Goal: Information Seeking & Learning: Learn about a topic

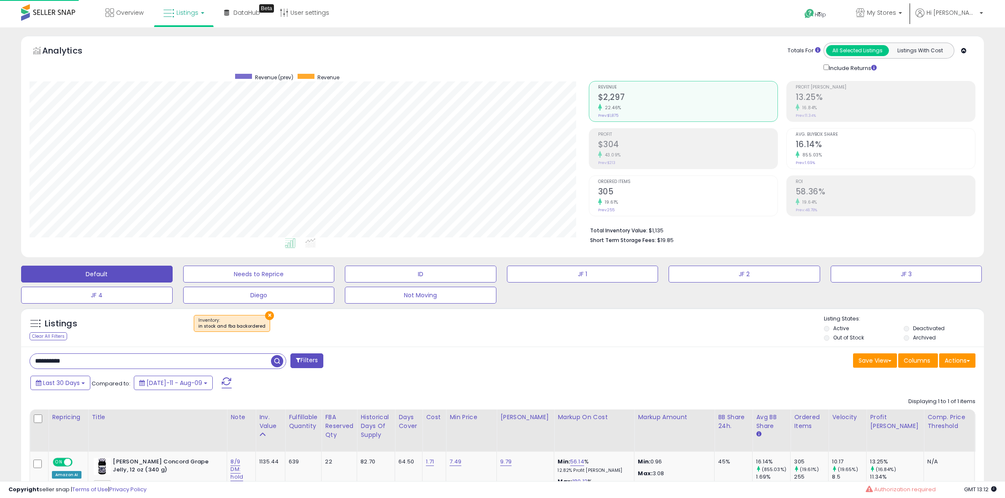
select select "**"
click at [82, 354] on input "**********" at bounding box center [150, 361] width 241 height 15
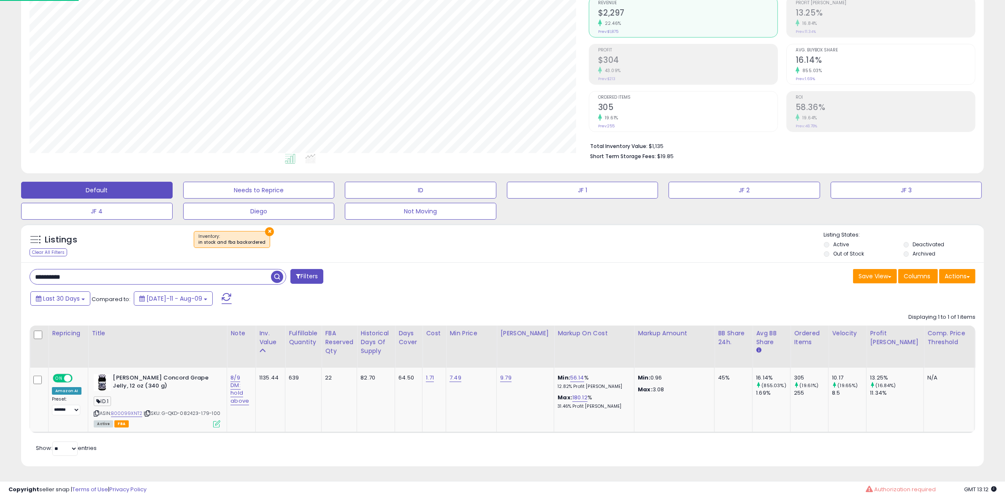
scroll to position [173, 559]
paste input "text"
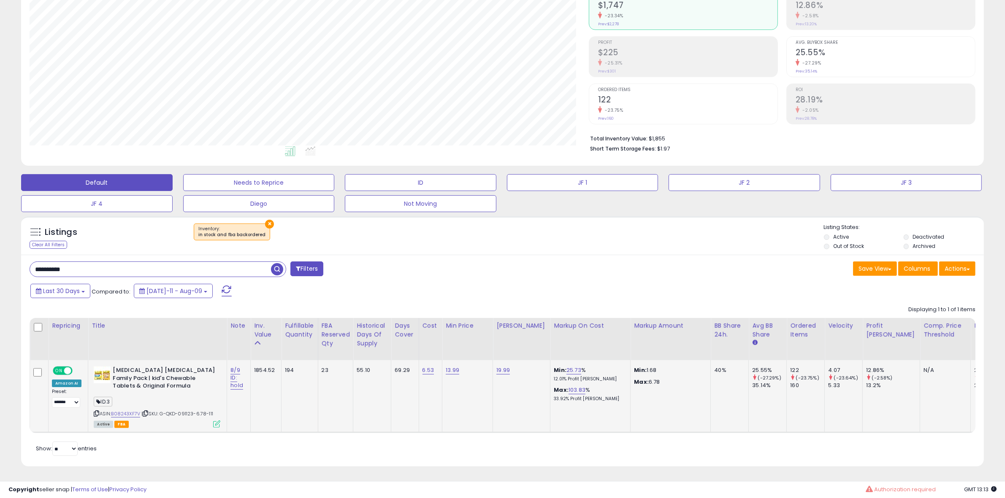
drag, startPoint x: 213, startPoint y: 408, endPoint x: 212, endPoint y: 416, distance: 8.1
click at [213, 421] on icon at bounding box center [216, 424] width 7 height 7
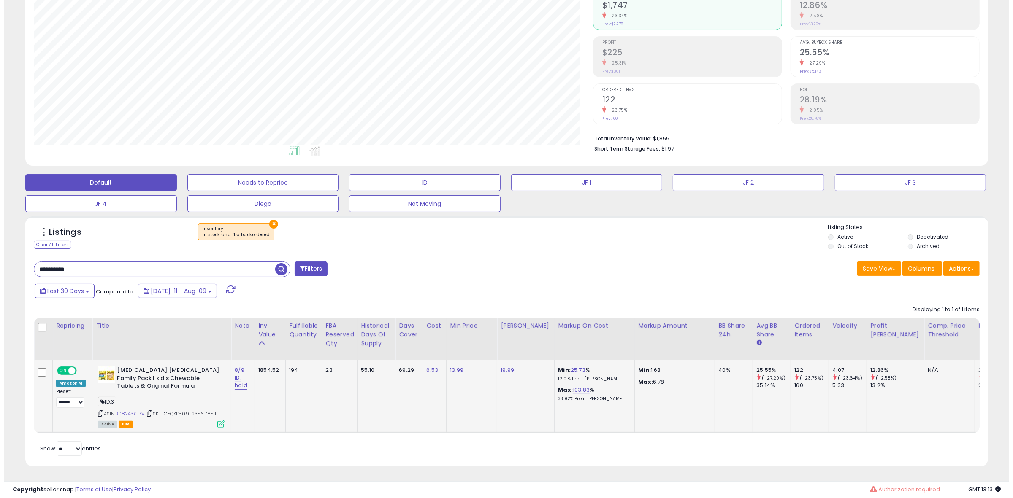
scroll to position [173, 563]
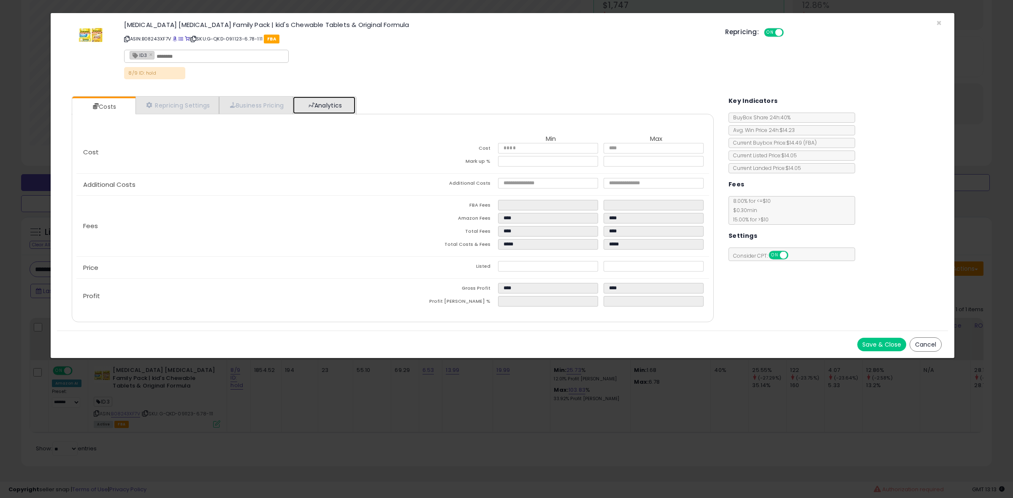
click at [318, 97] on link "Analytics" at bounding box center [324, 105] width 62 height 17
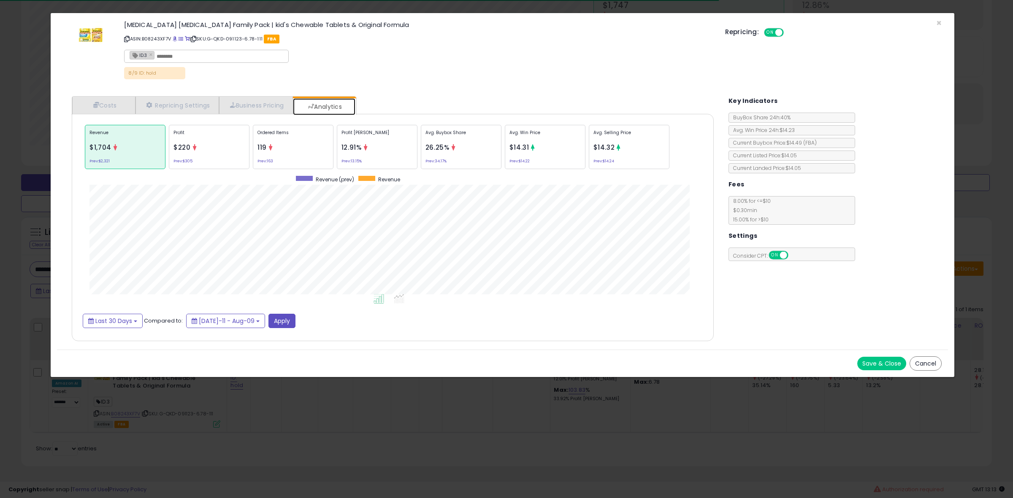
scroll to position [260, 658]
click at [393, 159] on div "Profit [PERSON_NAME] 12.91% Prev: 13.15%" at bounding box center [377, 147] width 81 height 44
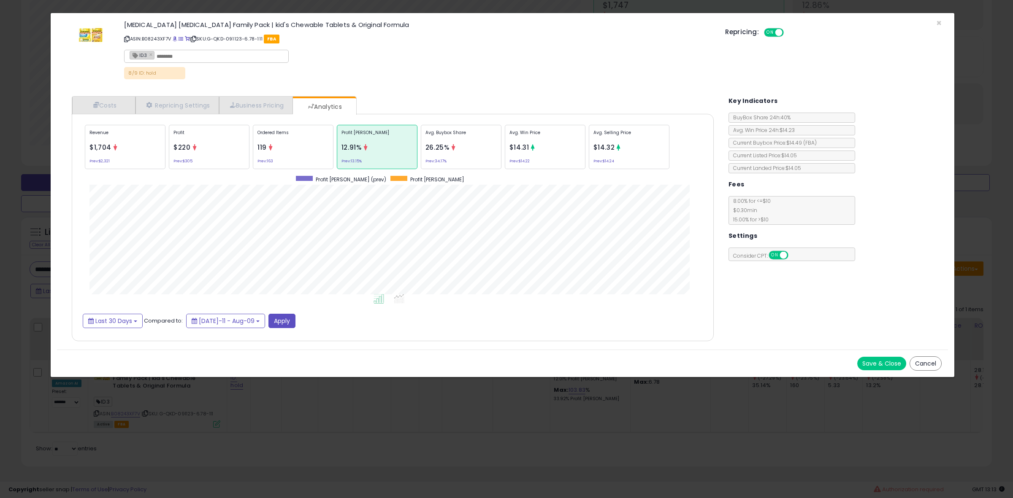
click at [254, 126] on div "Ordered Items 119 Prev: 163" at bounding box center [293, 147] width 81 height 44
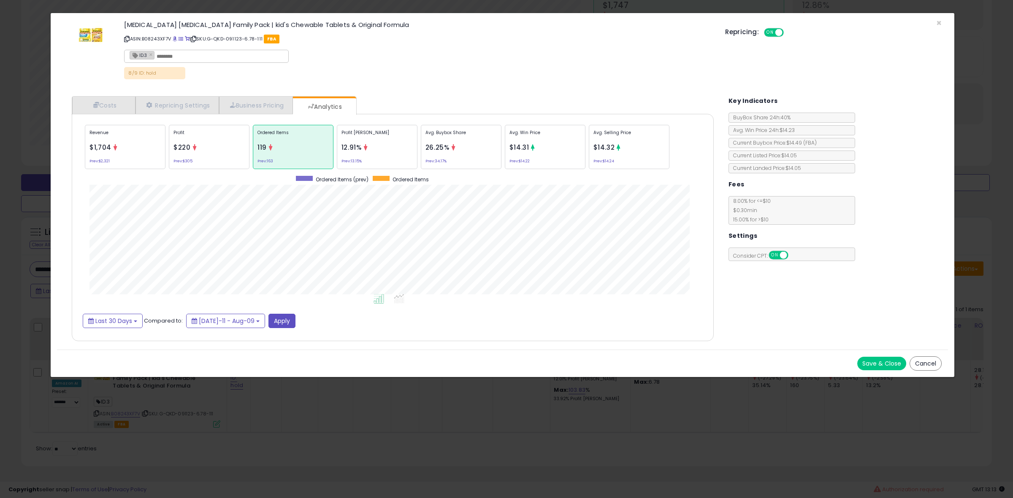
click at [15, 227] on div "× Close [MEDICAL_DATA] [MEDICAL_DATA] Family Pack | kid's Chewable Tablets & Or…" at bounding box center [506, 249] width 1013 height 498
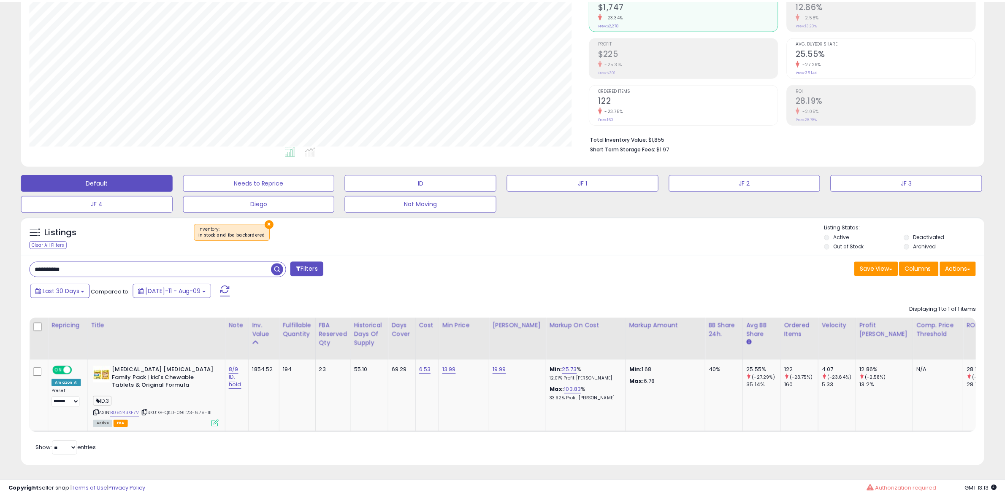
scroll to position [421802, 421415]
click at [136, 262] on input "**********" at bounding box center [150, 269] width 241 height 15
paste input "text"
type input "**********"
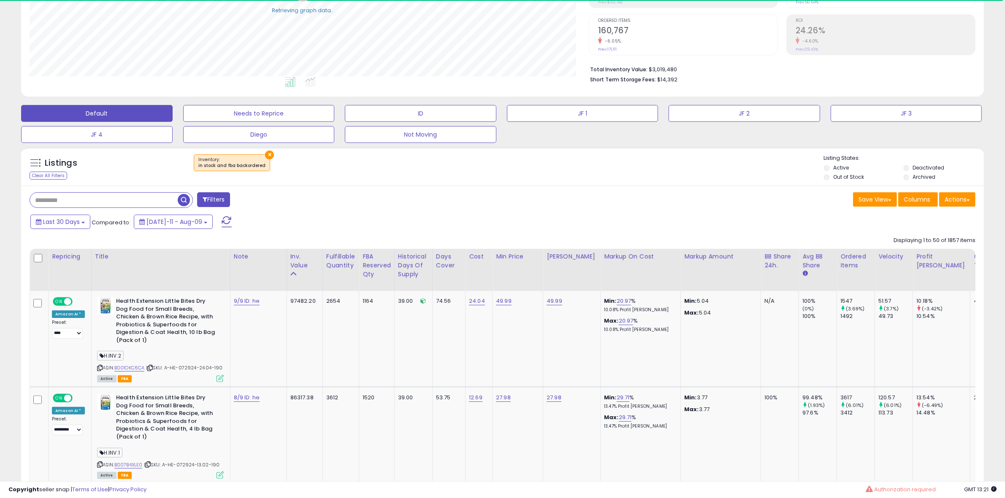
scroll to position [160, 0]
paste input "**********"
type input "**********"
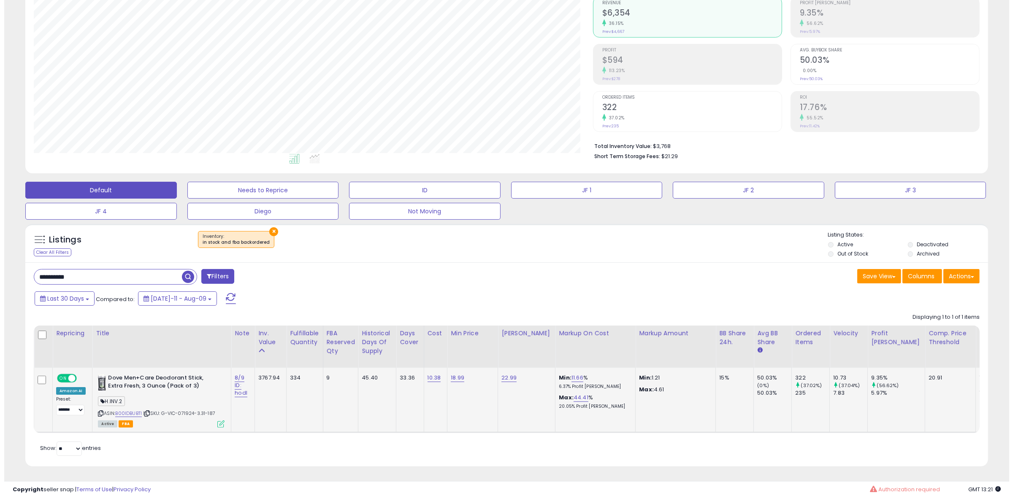
scroll to position [173, 559]
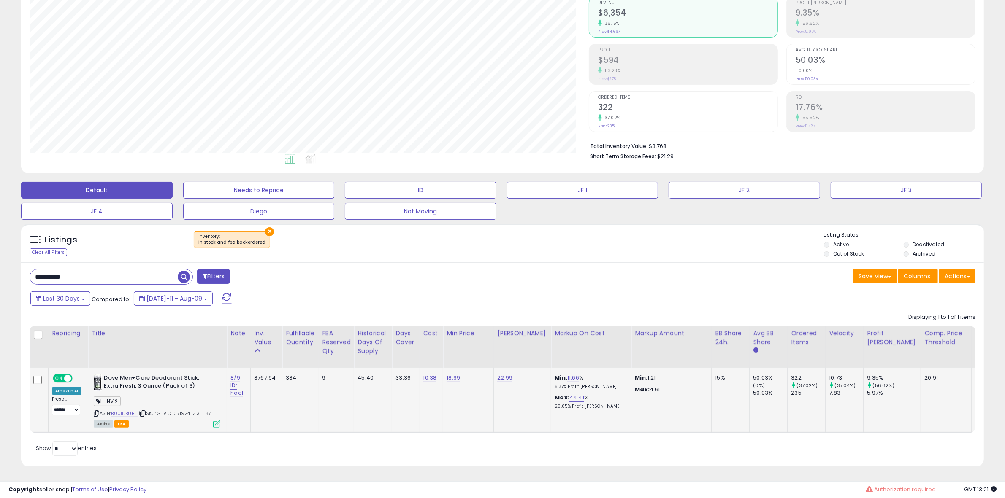
click at [215, 421] on icon at bounding box center [216, 424] width 7 height 7
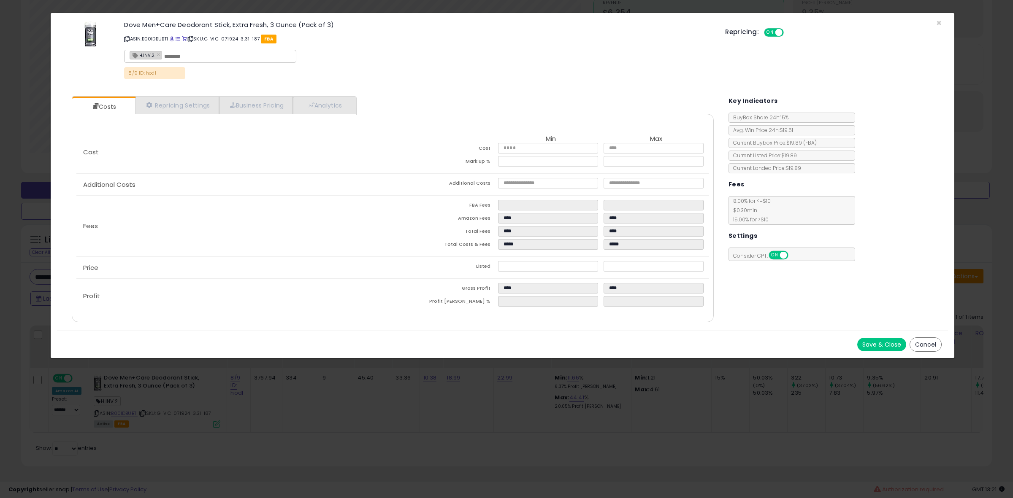
scroll to position [173, 563]
click at [308, 100] on link "Analytics" at bounding box center [324, 105] width 62 height 17
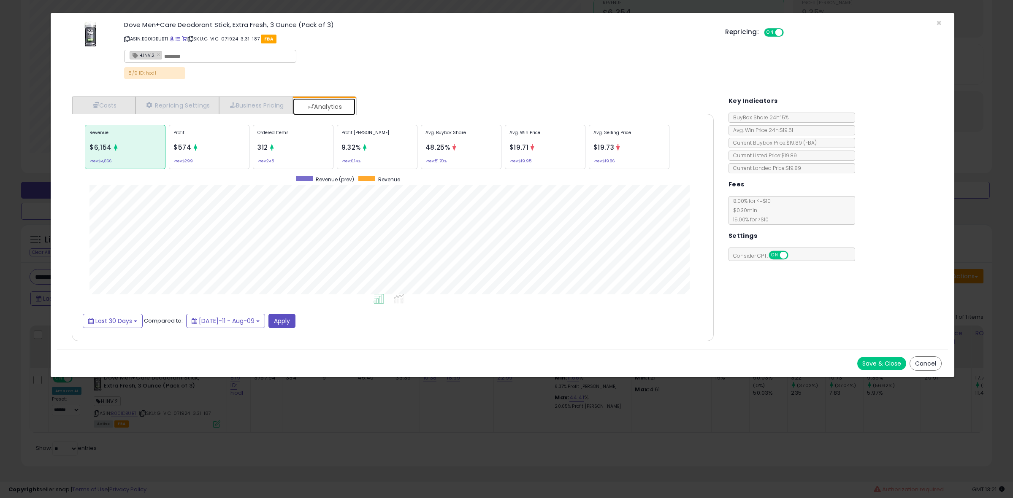
scroll to position [260, 658]
click at [400, 150] on div "Profit [PERSON_NAME] 9.32% Prev: 6.14%" at bounding box center [377, 147] width 81 height 44
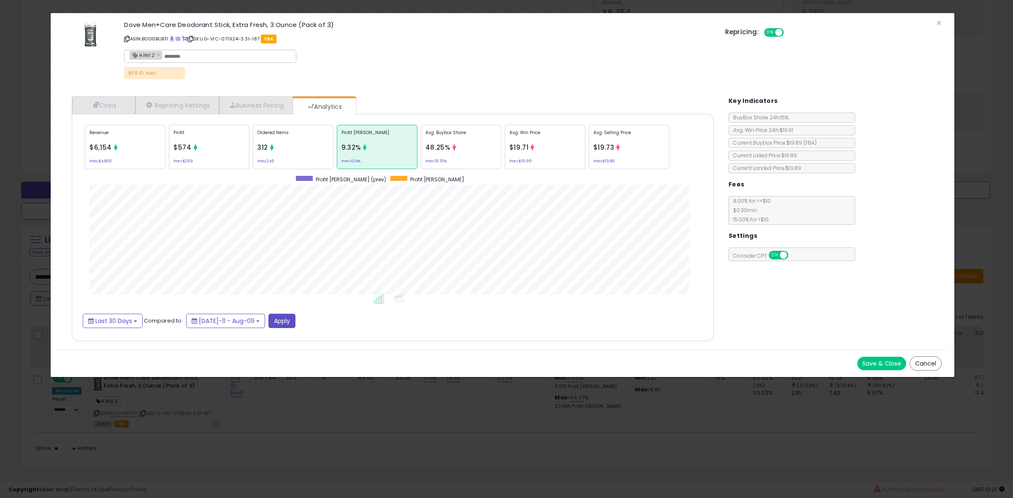
click at [468, 135] on p "Avg. Buybox Share" at bounding box center [460, 136] width 71 height 13
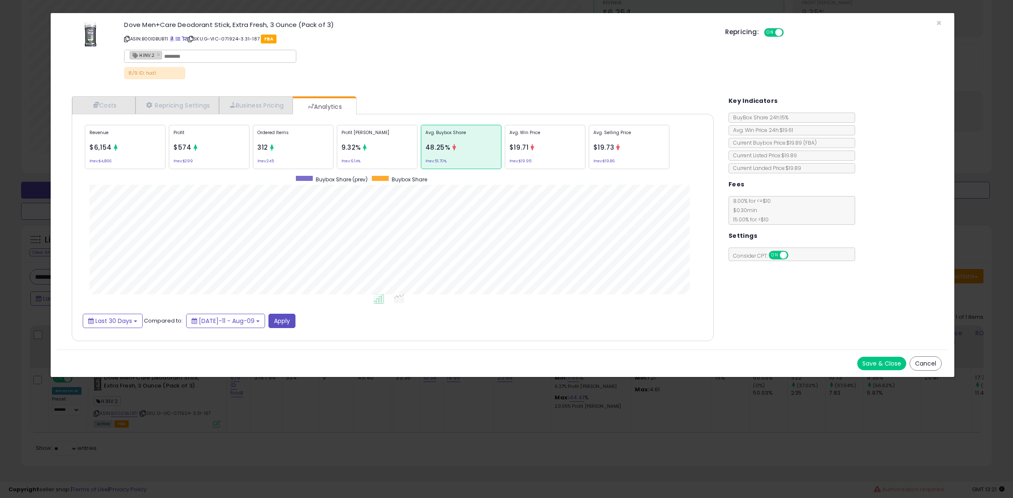
click at [311, 144] on div "Ordered Items 312 Prev: 245" at bounding box center [293, 147] width 81 height 44
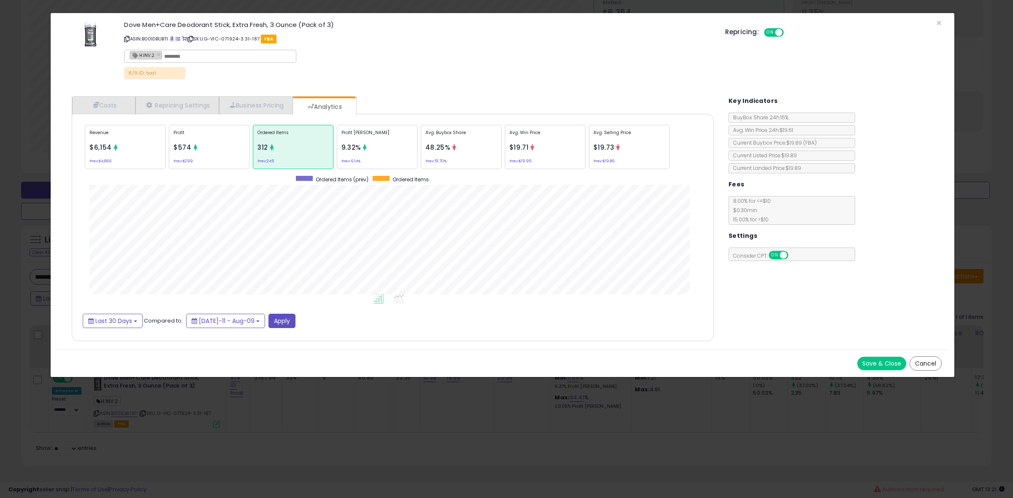
click at [358, 154] on div "Profit [PERSON_NAME] 9.32% Prev: 6.14%" at bounding box center [377, 147] width 81 height 44
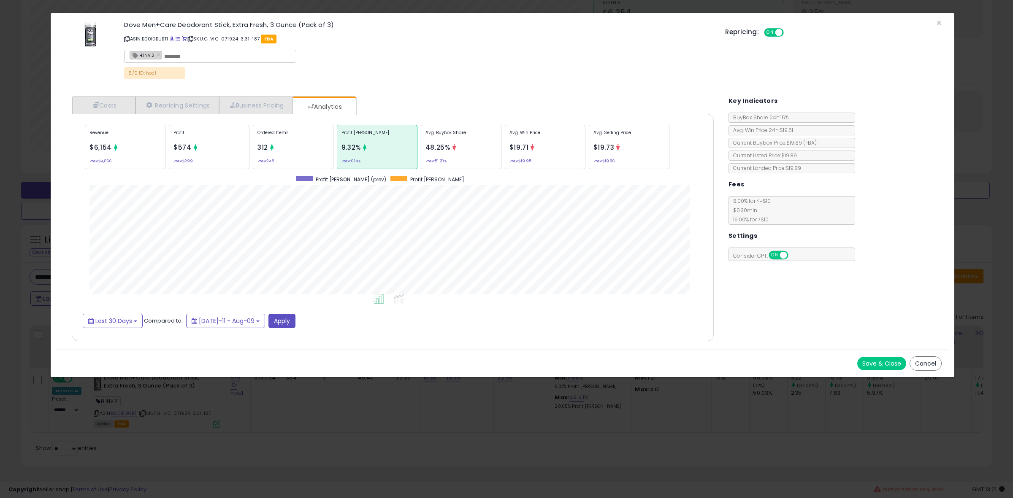
click at [603, 157] on div "Avg. Selling Price $19.73 Prev: $19.86" at bounding box center [629, 147] width 81 height 44
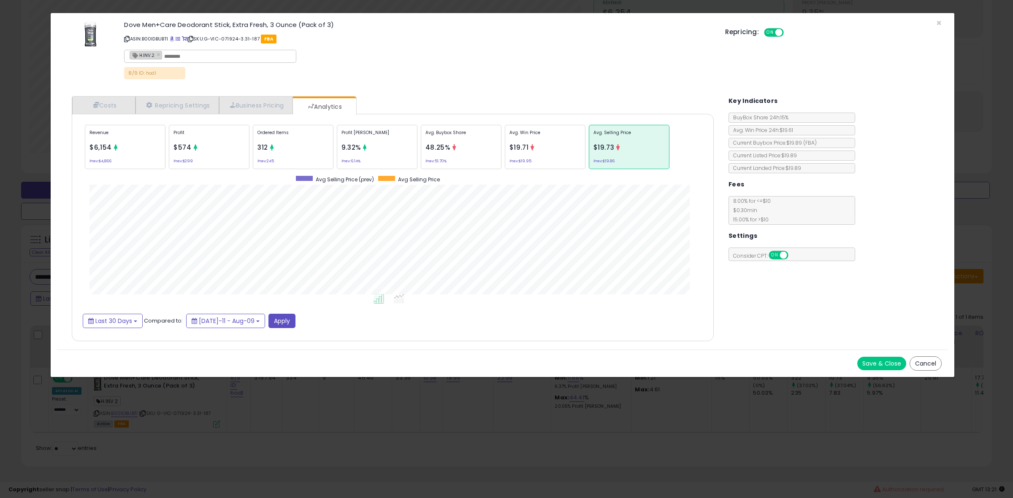
click at [285, 468] on div "× Close Dove Men+Care Deodorant Stick, Extra Fresh, 3 Ounce (Pack of 3) ASIN: B…" at bounding box center [506, 249] width 1013 height 498
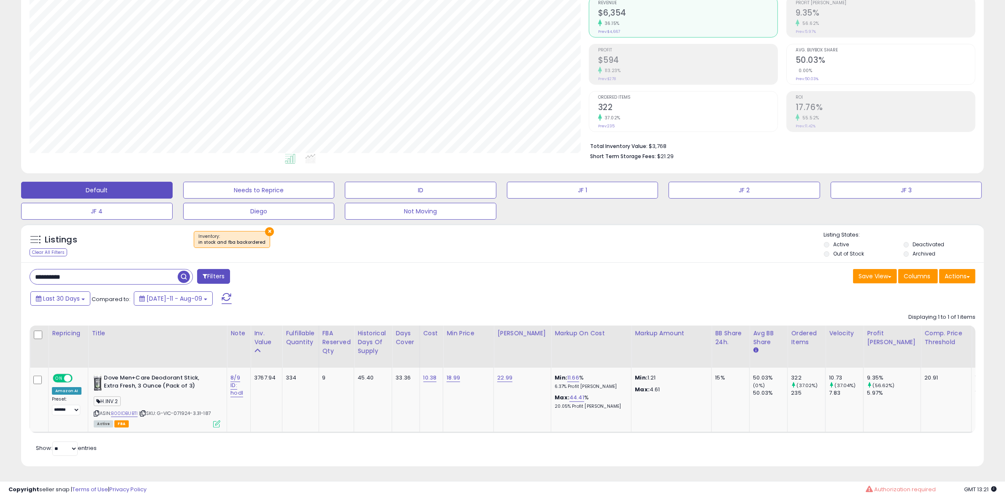
scroll to position [0, 0]
